Goal: Transaction & Acquisition: Download file/media

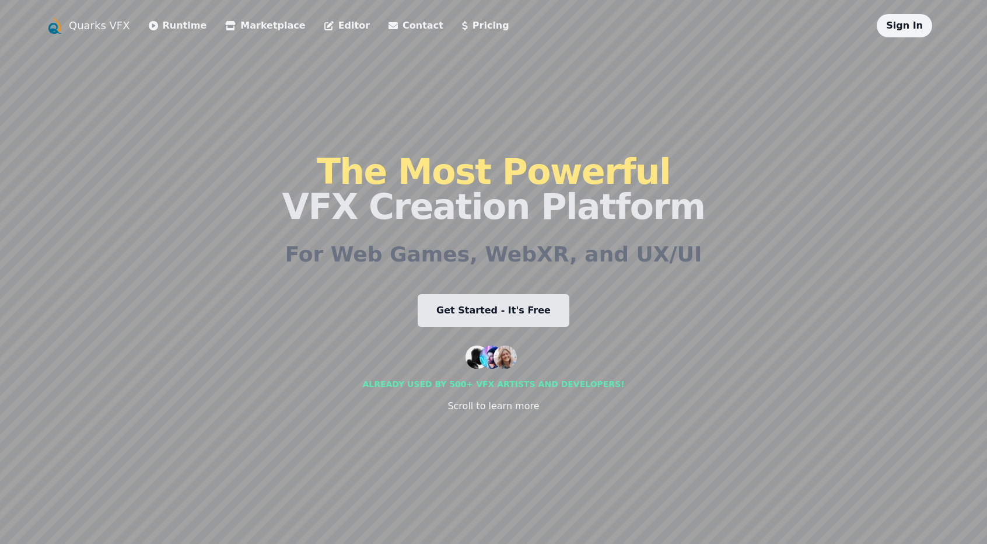
click at [327, 26] on link "Editor" at bounding box center [347, 26] width 46 height 14
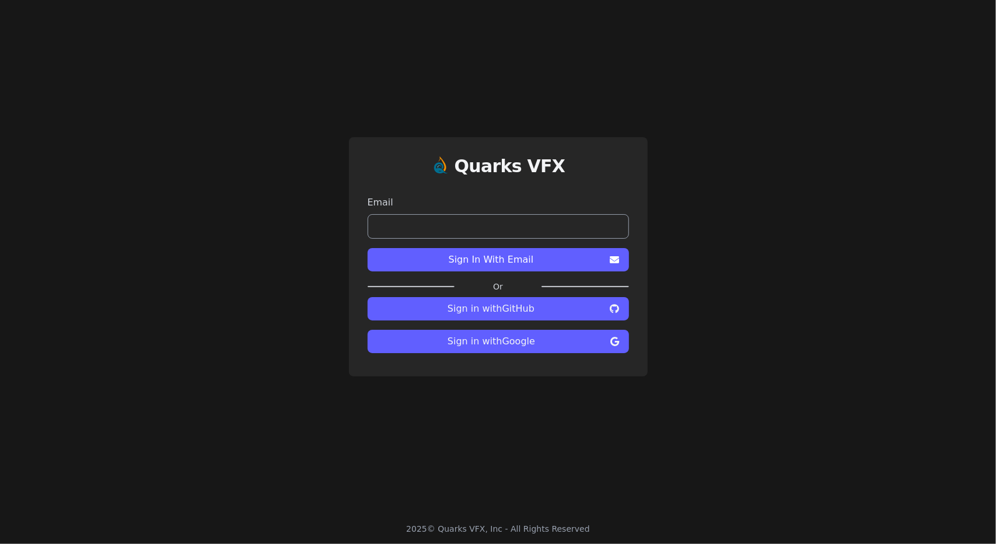
click at [528, 346] on span "Sign in with Google" at bounding box center [491, 341] width 229 height 14
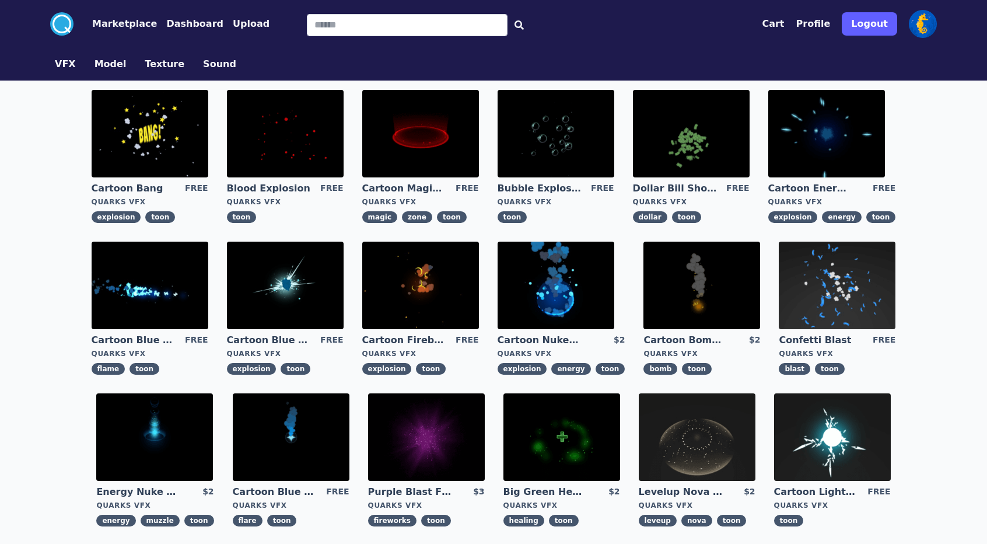
click at [131, 125] on img at bounding box center [150, 134] width 117 height 88
